Goal: Information Seeking & Learning: Learn about a topic

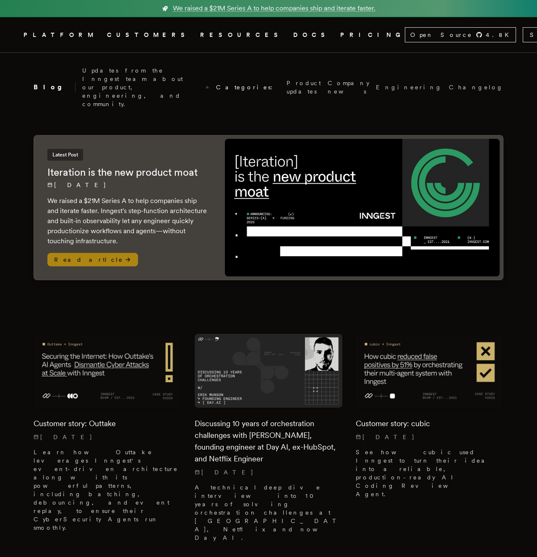
click at [193, 220] on div "Latest Post Iteration is the new product moat [DATE] We raised a $21M Series A …" at bounding box center [127, 207] width 187 height 144
